Goal: Task Accomplishment & Management: Complete application form

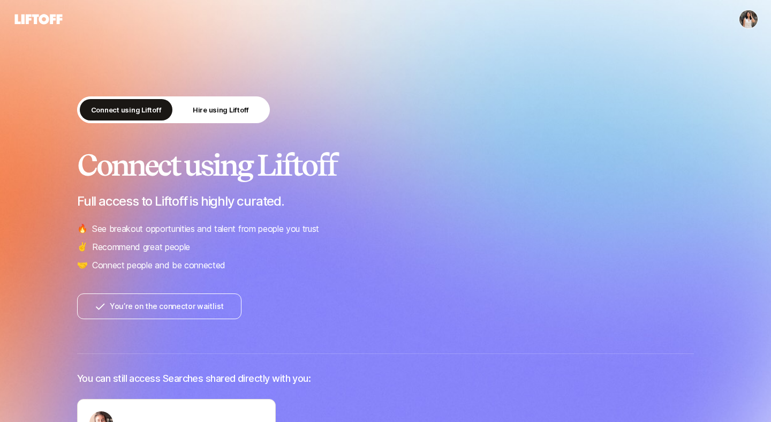
click at [415, 123] on div "Connect using Liftoff Hire using Liftoff" at bounding box center [385, 111] width 617 height 31
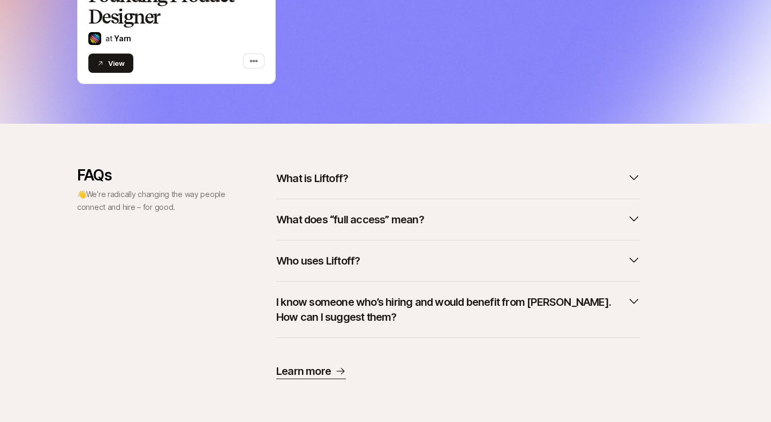
scroll to position [404, 0]
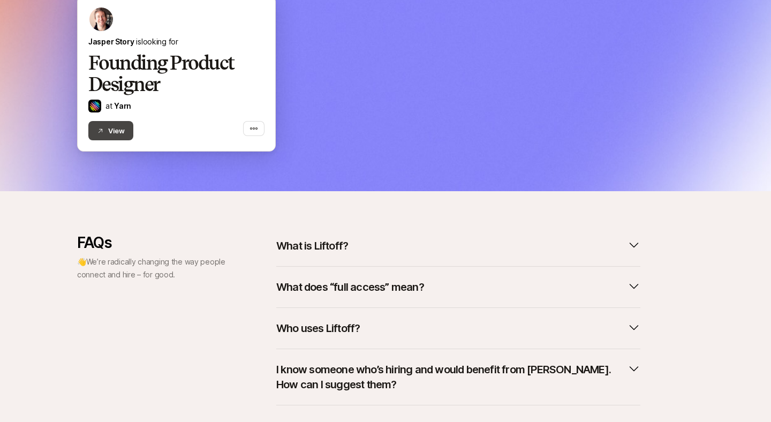
click at [117, 131] on button "View" at bounding box center [110, 130] width 45 height 19
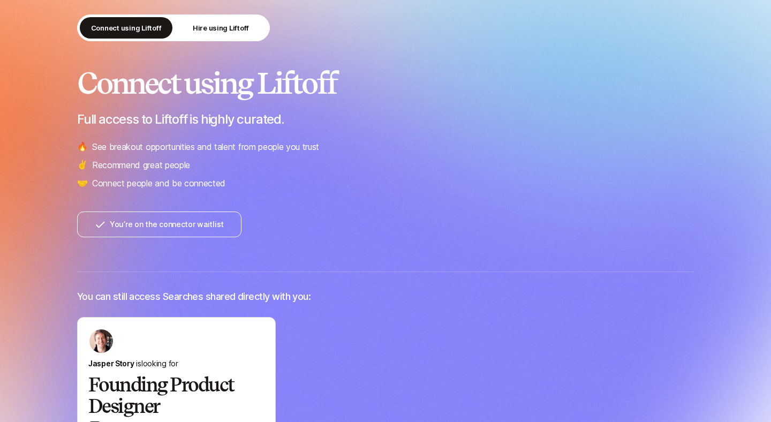
scroll to position [0, 0]
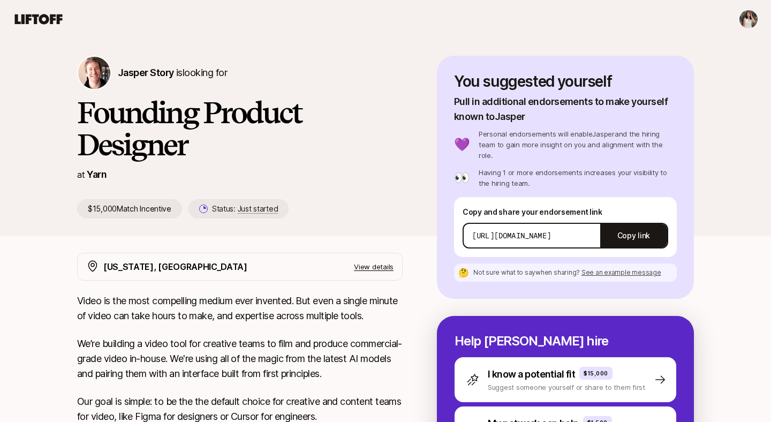
click at [27, 9] on nav at bounding box center [385, 19] width 771 height 39
click at [26, 16] on icon at bounding box center [39, 19] width 48 height 10
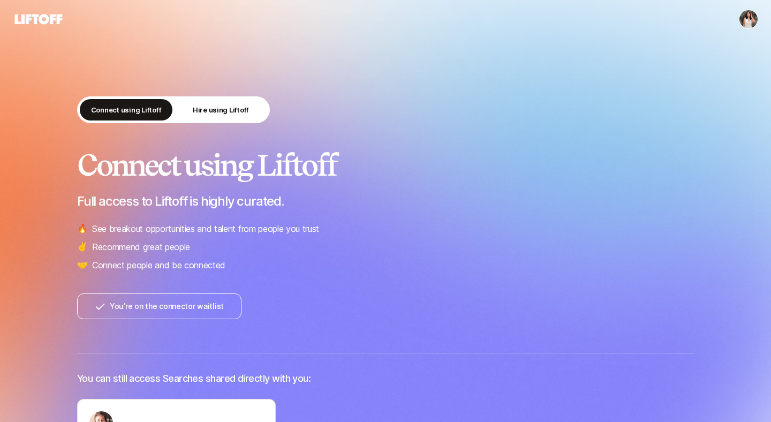
click at [153, 311] on button "You’re on the connector waitlist" at bounding box center [159, 306] width 164 height 26
click at [252, 112] on button "Hire using Liftoff" at bounding box center [220, 109] width 93 height 21
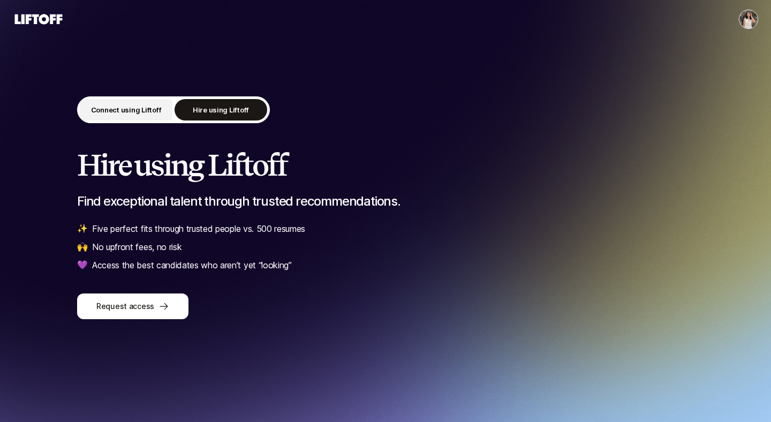
click at [139, 108] on p "Connect using Liftoff" at bounding box center [126, 109] width 71 height 11
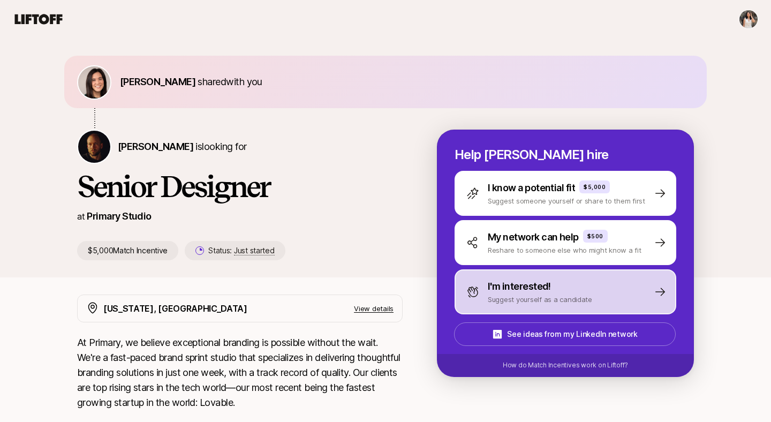
click at [528, 299] on p "Suggest yourself as a candidate" at bounding box center [540, 299] width 104 height 11
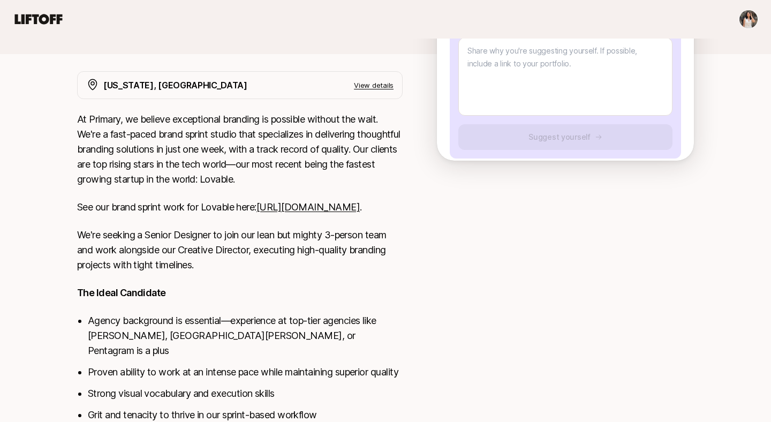
scroll to position [286, 0]
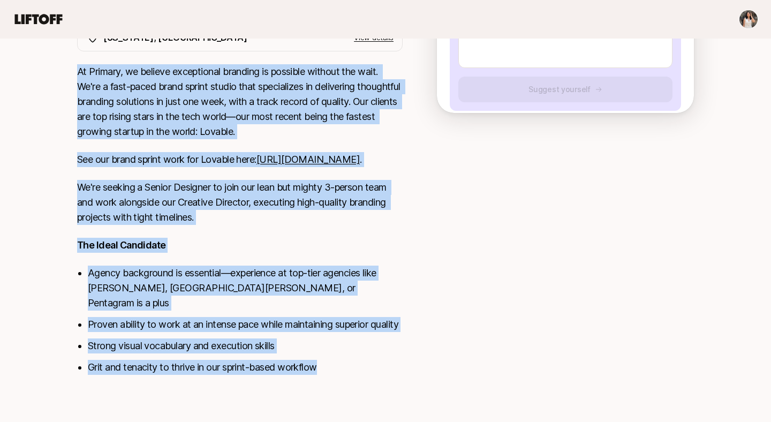
drag, startPoint x: 58, startPoint y: 120, endPoint x: 320, endPoint y: 375, distance: 364.9
click at [320, 375] on div "Eleanor Morgan shared with you Nicholas Pattison is looking for Senior Designer…" at bounding box center [385, 90] width 771 height 645
copy div "At Primary, we believe exceptional branding is possible without the wait. We're…"
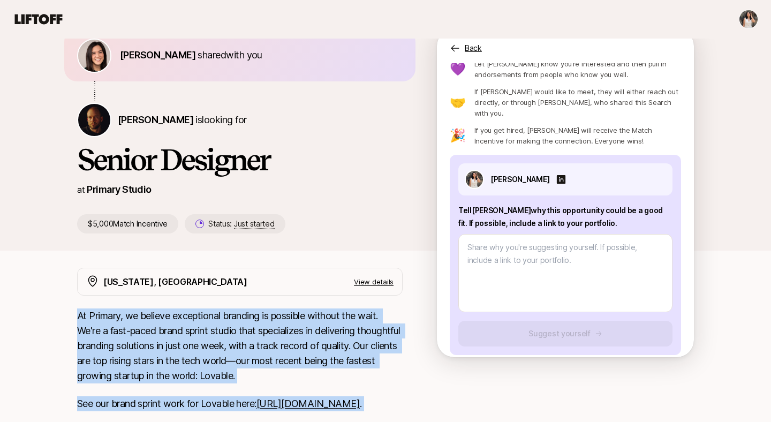
scroll to position [4, 0]
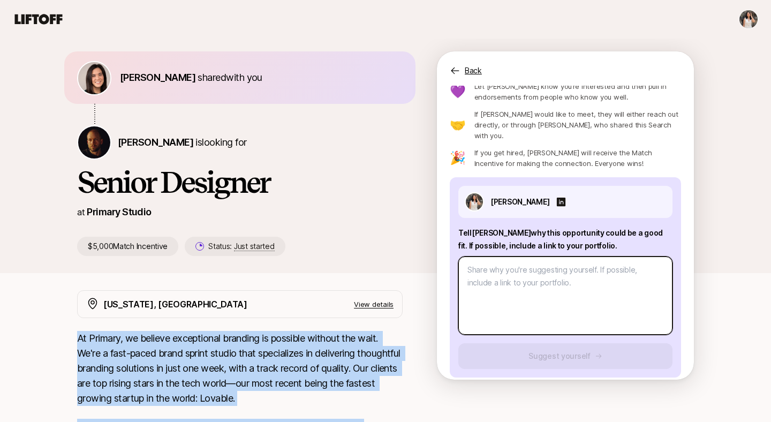
click at [468, 277] on textarea at bounding box center [565, 295] width 214 height 78
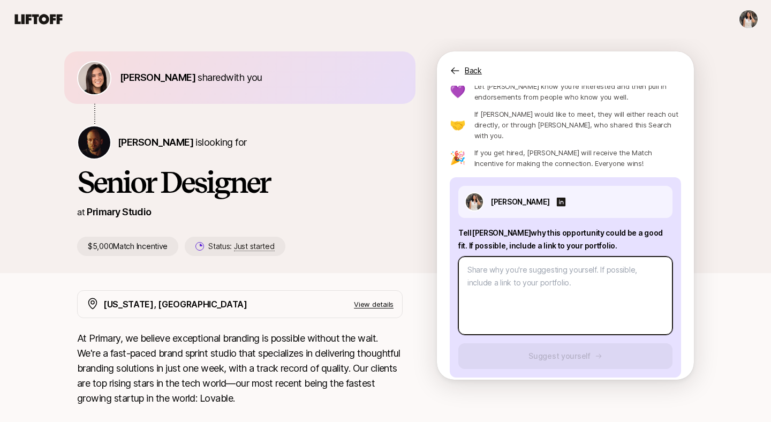
paste textarea "I'm drawn to Primary because the sprint-based model aligns perfectly with how I…"
type textarea "x"
type textarea "I'm drawn to Primary because the sprint-based model aligns perfectly with how I…"
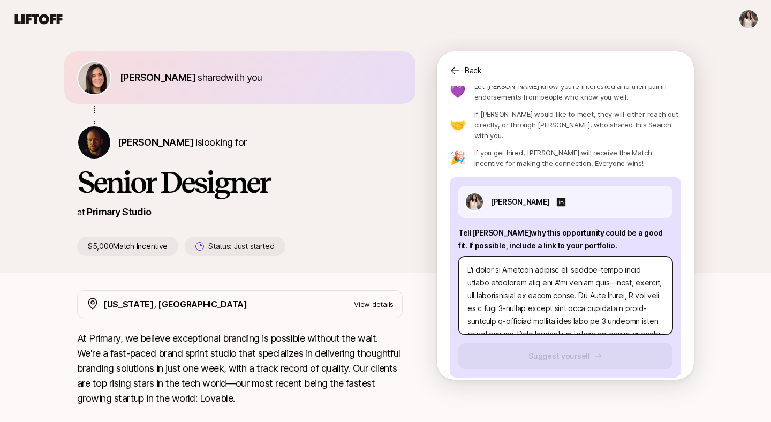
scroll to position [206, 0]
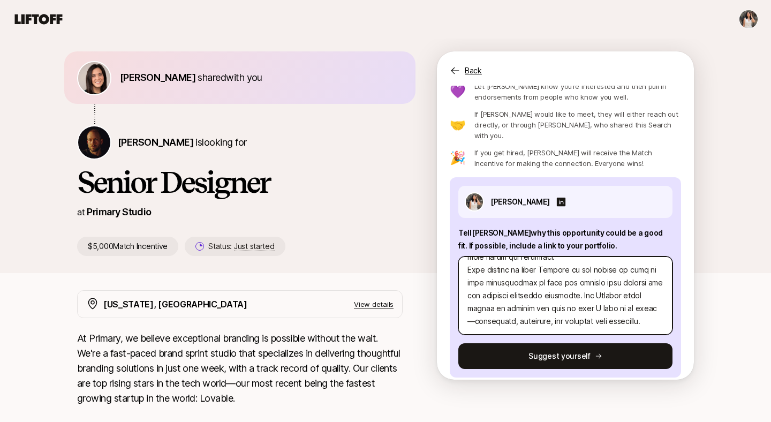
click at [619, 296] on textarea at bounding box center [565, 295] width 214 height 78
type textarea "x"
type textarea "I'm drawn to Primary because the sprint-based model aligns perfectly with how I…"
type textarea "x"
type textarea "I'm drawn to Primary because the sprint-based model aligns perfectly with how I…"
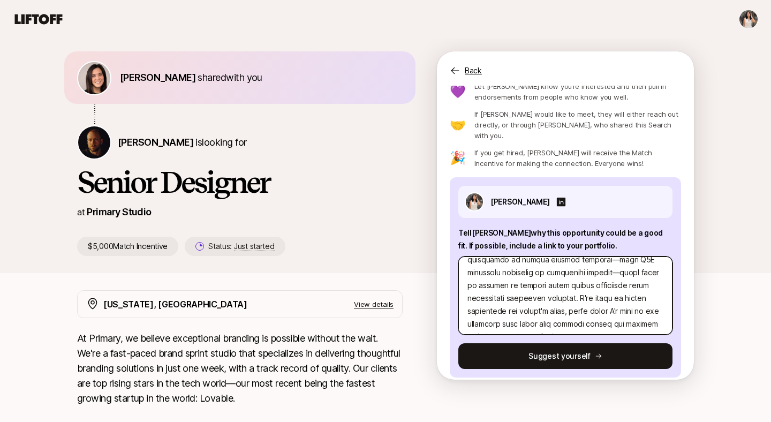
scroll to position [120, 0]
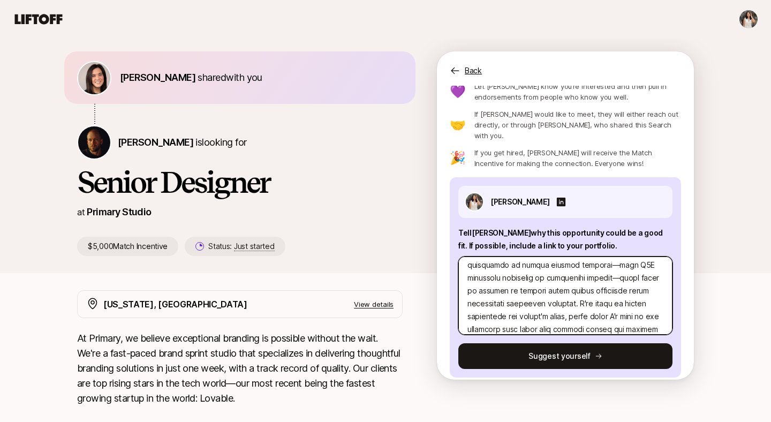
click at [585, 269] on textarea at bounding box center [565, 295] width 214 height 78
type textarea "x"
type textarea "I'm drawn to Primary because the sprint-based model aligns perfectly with how I…"
type textarea "x"
type textarea "I'm drawn to Primary because the sprint-based model aligns perfectly with how I…"
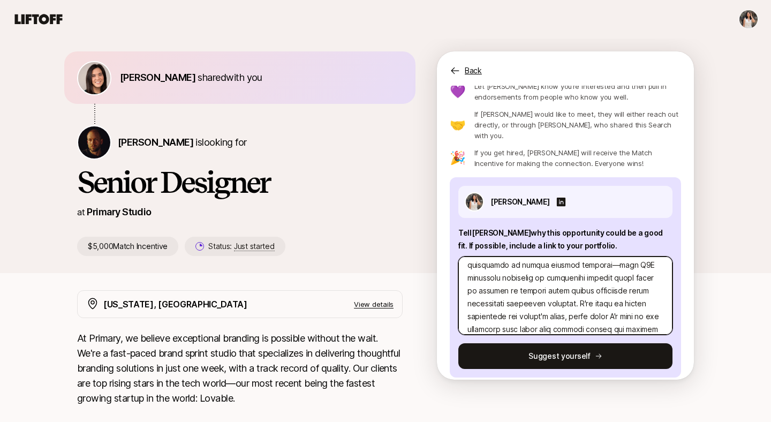
click at [597, 256] on textarea at bounding box center [565, 295] width 214 height 78
type textarea "x"
type textarea "I'm drawn to Primary because the sprint-based model aligns perfectly with how I…"
type textarea "x"
type textarea "I'm drawn to Primary because the sprint-based model aligns perfectly with how I…"
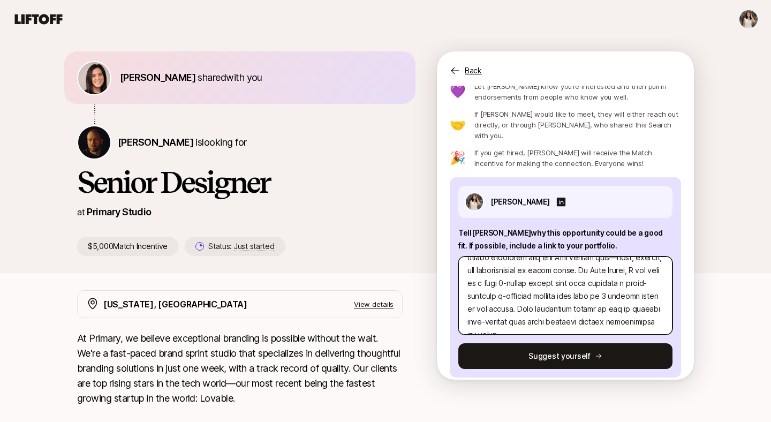
scroll to position [17, 0]
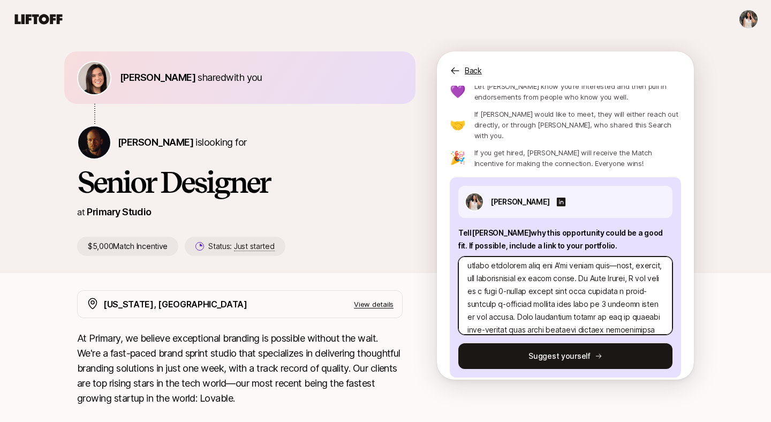
click at [617, 257] on textarea at bounding box center [565, 295] width 214 height 78
type textarea "x"
type textarea "I'm drawn to Primary because the sprint-based model aligns perfectly with how I…"
type textarea "x"
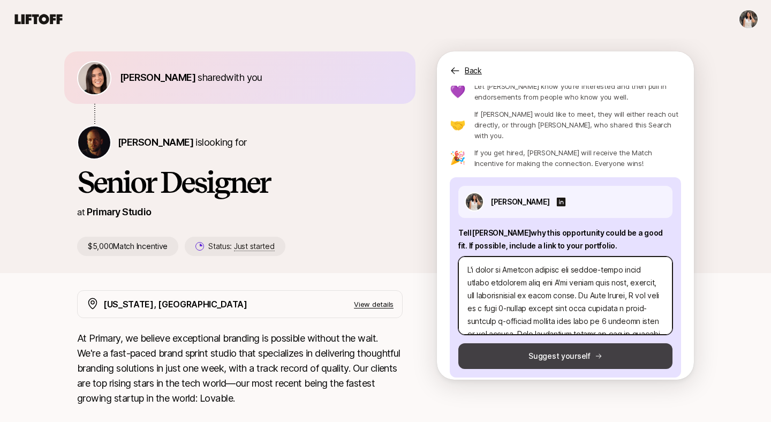
type textarea "I'm drawn to Primary because the sprint-based model aligns perfectly with how I…"
click at [591, 343] on button "Suggest yourself" at bounding box center [565, 356] width 214 height 26
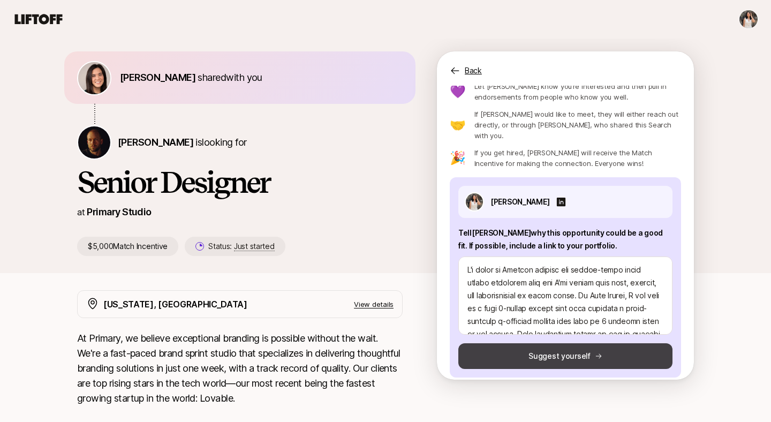
type textarea "x"
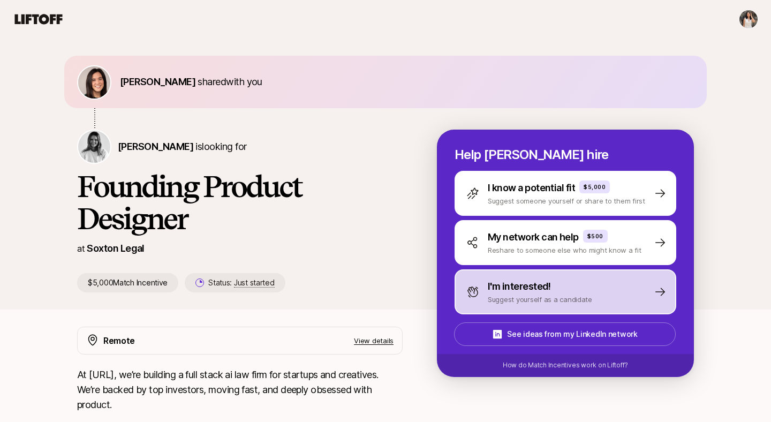
click at [508, 302] on p "Suggest yourself as a candidate" at bounding box center [540, 299] width 104 height 11
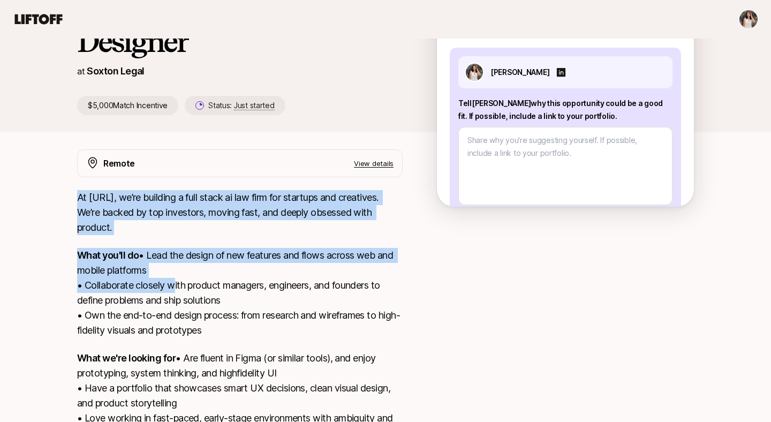
scroll to position [273, 0]
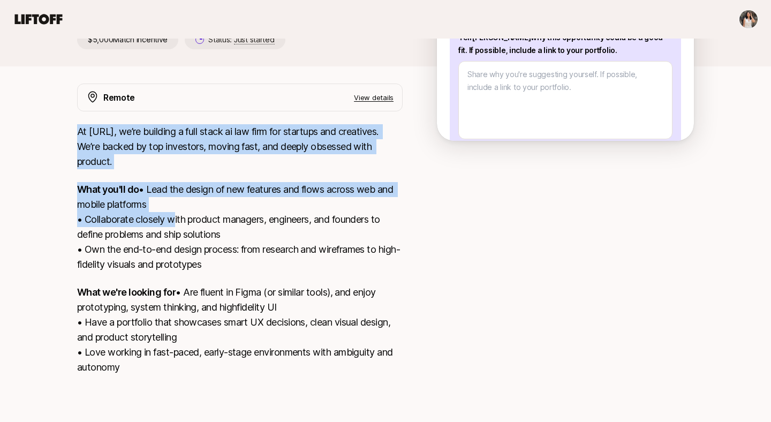
drag, startPoint x: 65, startPoint y: 201, endPoint x: 169, endPoint y: 367, distance: 195.6
click at [169, 367] on div "Remote View details At [URL], we’re building a full stack ai law firm for start…" at bounding box center [385, 235] width 642 height 304
copy div "At [URL], we’re building a full stack ai law firm for startups and creatives. W…"
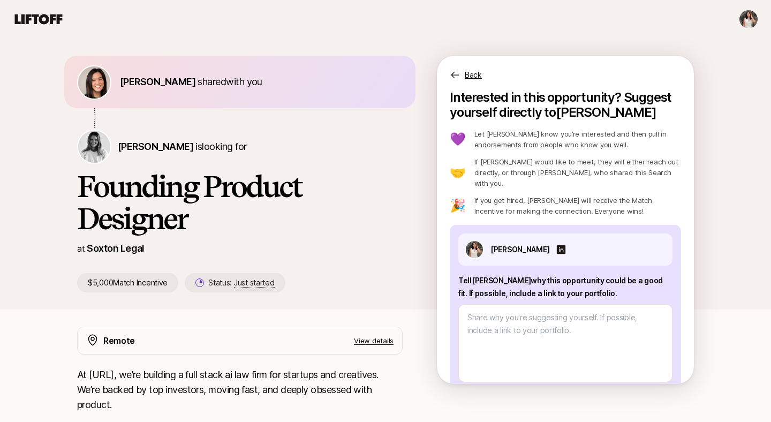
click at [166, 230] on h1 "Founding Product Designer" at bounding box center [239, 202] width 325 height 64
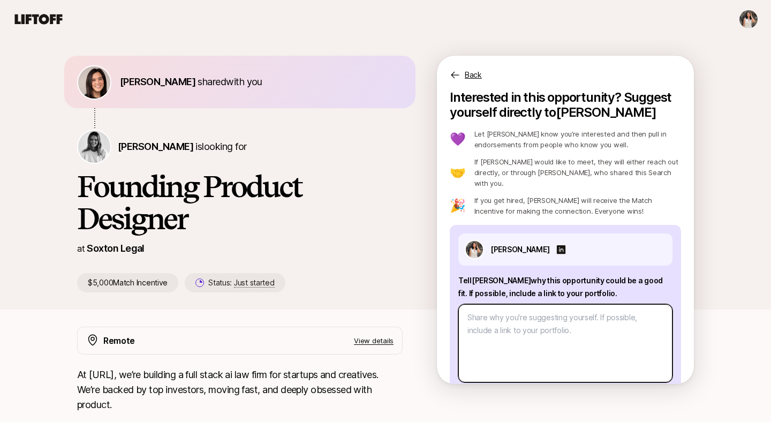
click at [493, 313] on textarea at bounding box center [565, 343] width 214 height 78
paste textarea "I'm interested in Soxton because I've worked in early-stage environments where …"
type textarea "x"
type textarea "I'm interested in Soxton because I've worked in early-stage environments where …"
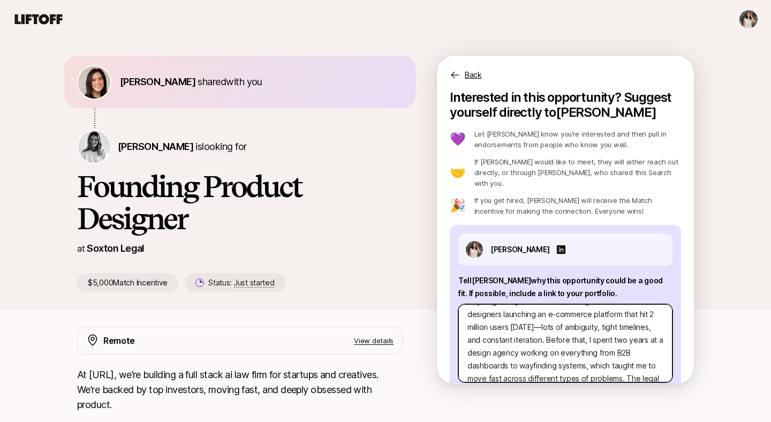
scroll to position [41, 0]
click at [499, 318] on textarea "I'm interested in Soxton because I've worked in early-stage environments where …" at bounding box center [565, 343] width 214 height 78
type textarea "x"
type textarea "I'm interested in Soxton because I've worked in early-stage environments where …"
type textarea "x"
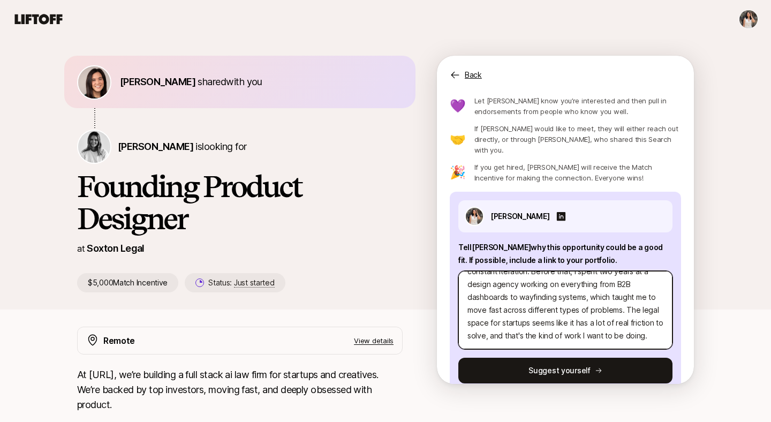
scroll to position [43, 0]
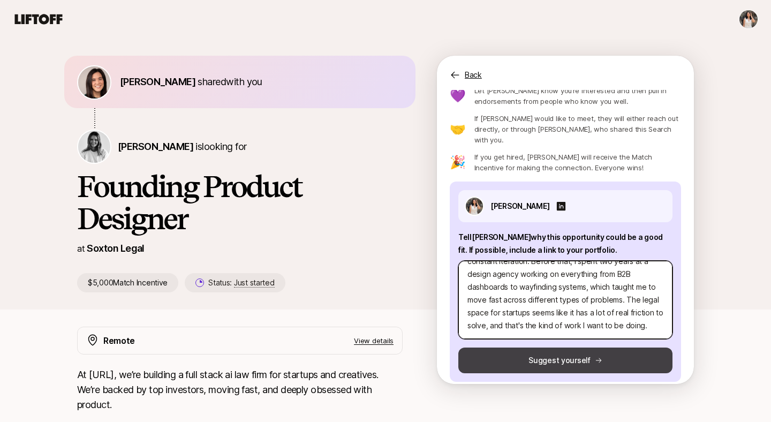
type textarea "I'm interested in Soxton because I've worked in early-stage environments where …"
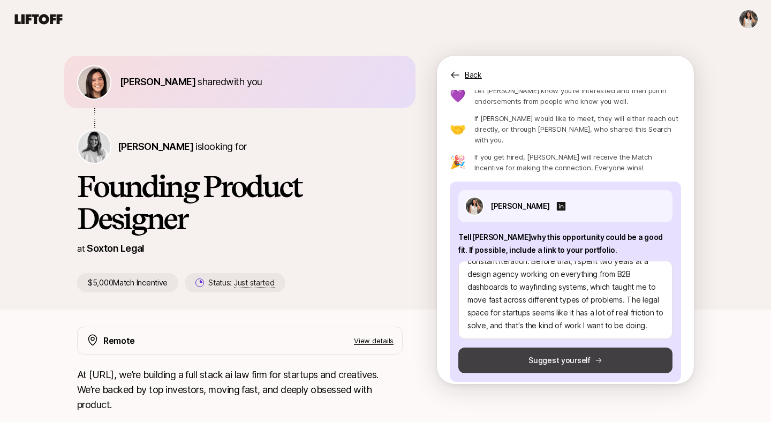
click at [538, 351] on button "Suggest yourself" at bounding box center [565, 360] width 214 height 26
type textarea "x"
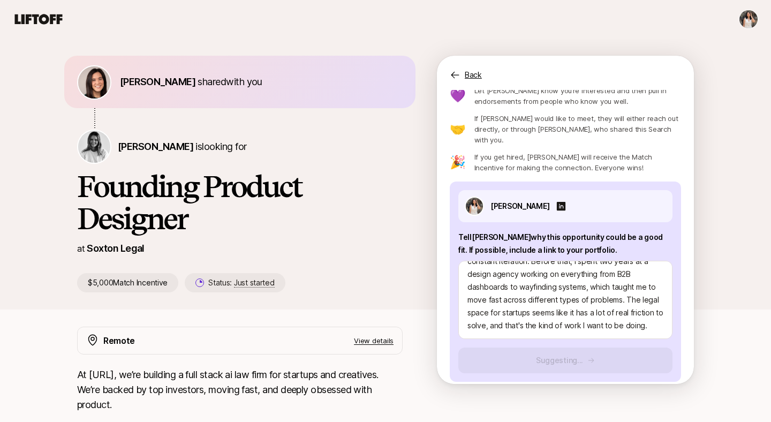
scroll to position [0, 0]
